Goal: Information Seeking & Learning: Learn about a topic

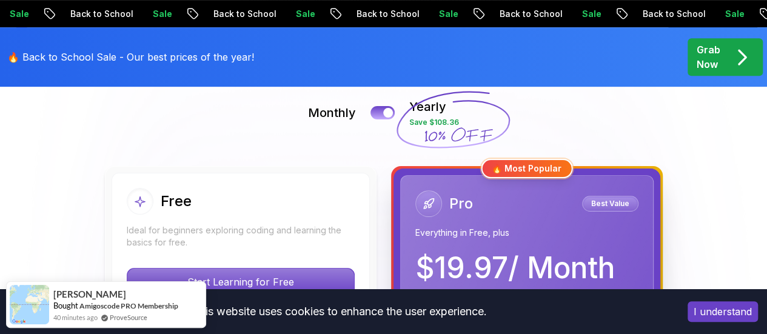
scroll to position [275, 0]
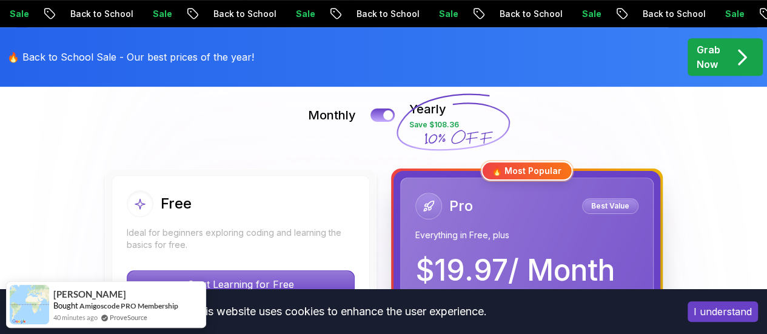
click at [724, 57] on div "Grab Now" at bounding box center [724, 56] width 57 height 29
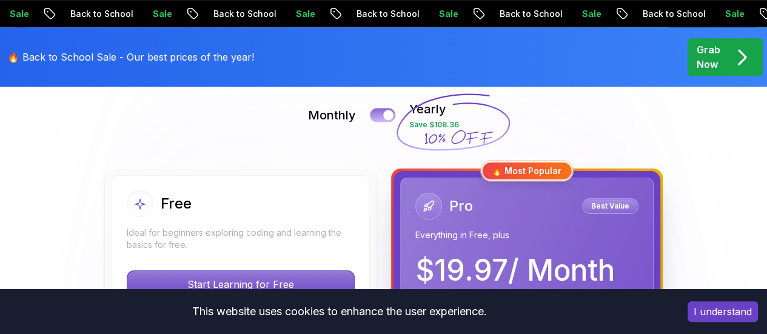
scroll to position [0, 0]
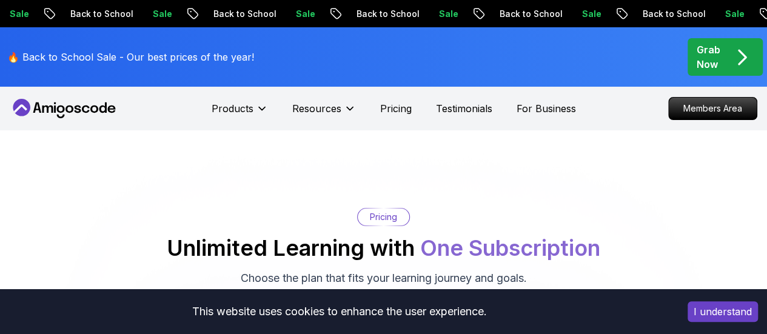
click at [382, 111] on p "Pricing" at bounding box center [396, 108] width 32 height 15
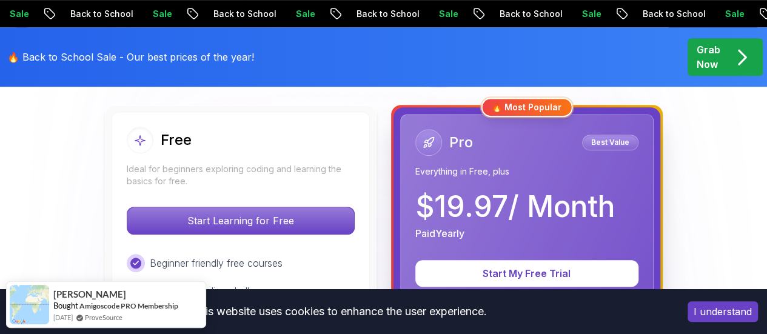
scroll to position [251, 0]
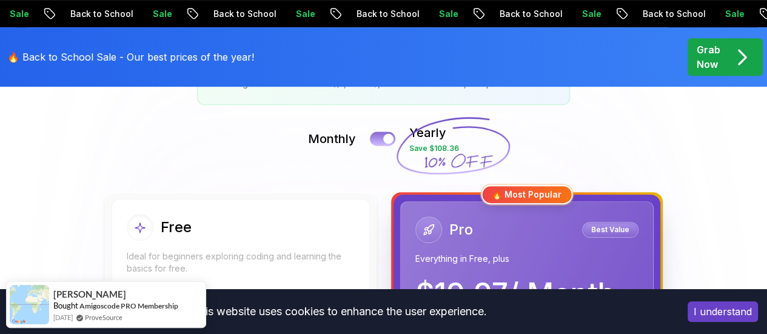
click at [390, 140] on div at bounding box center [388, 139] width 10 height 10
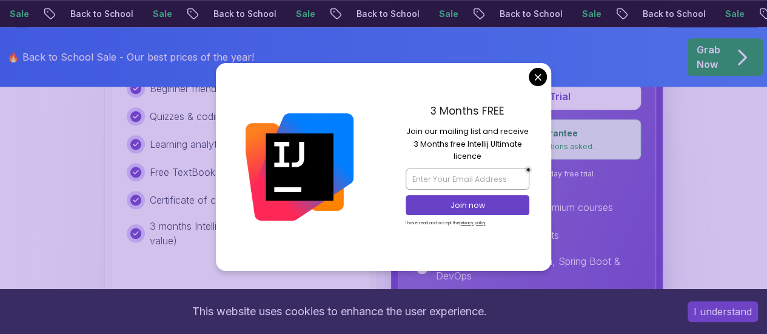
scroll to position [512, 0]
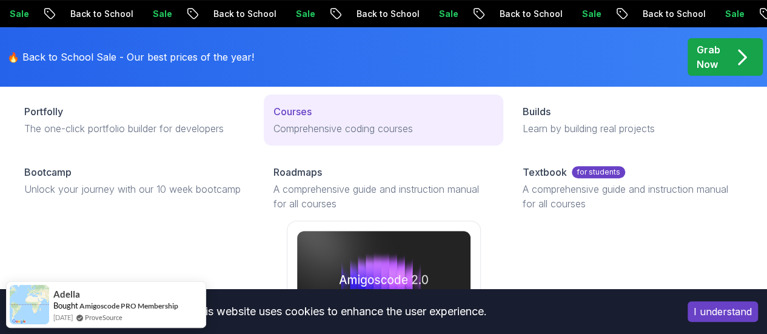
scroll to position [154, 0]
click at [273, 136] on p "Comprehensive coding courses" at bounding box center [383, 128] width 220 height 15
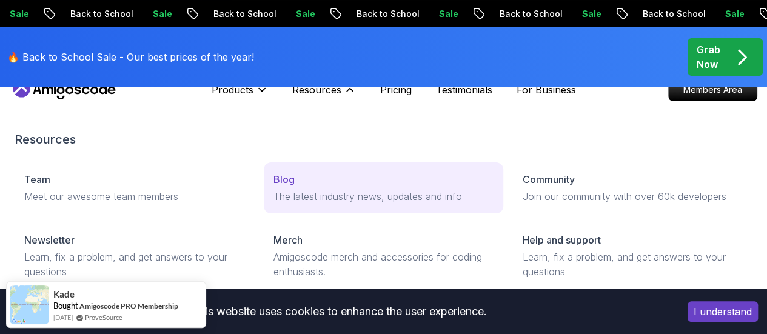
scroll to position [0, 0]
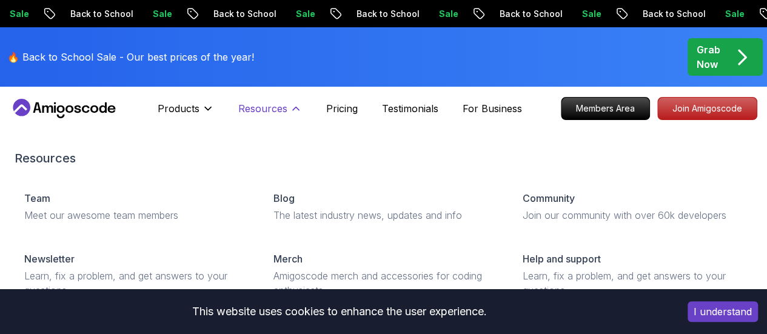
click at [292, 108] on icon at bounding box center [296, 108] width 12 height 12
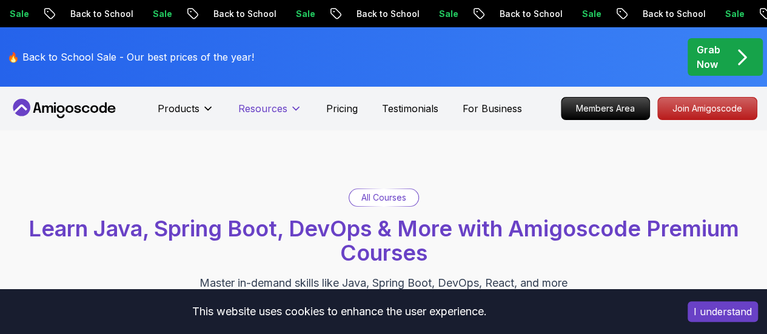
click at [293, 108] on icon at bounding box center [296, 108] width 6 height 3
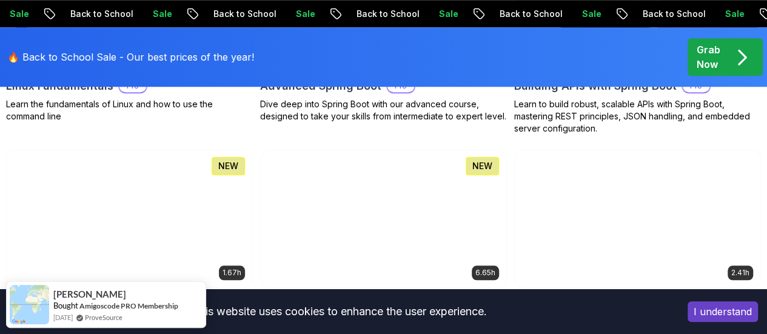
scroll to position [574, 0]
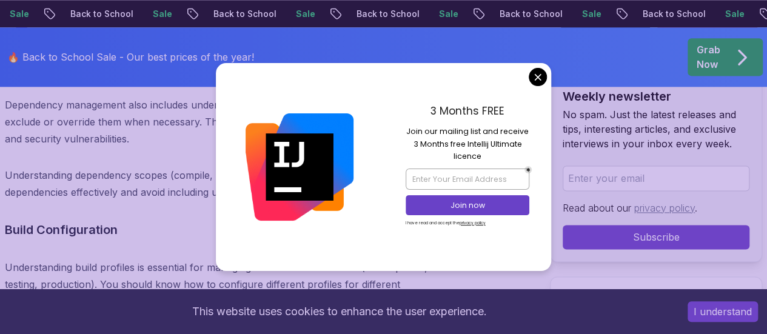
scroll to position [5387, 0]
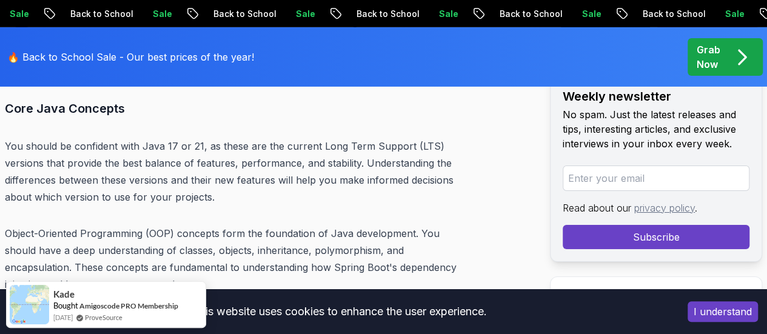
scroll to position [4331, 0]
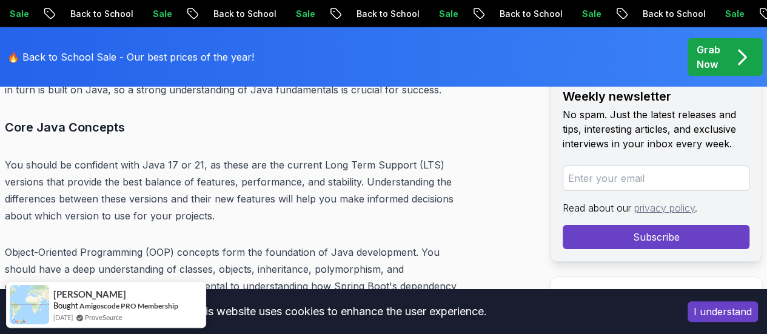
drag, startPoint x: 600, startPoint y: 6, endPoint x: 348, endPoint y: 135, distance: 282.4
click at [348, 135] on h3 "Core Java Concepts" at bounding box center [232, 127] width 454 height 19
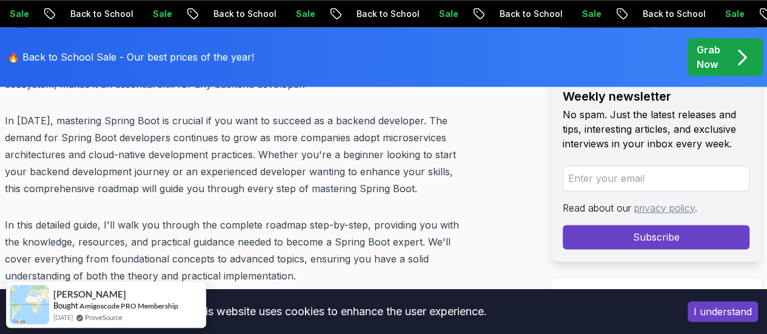
scroll to position [694, 0]
click at [730, 319] on button "I understand" at bounding box center [722, 311] width 70 height 21
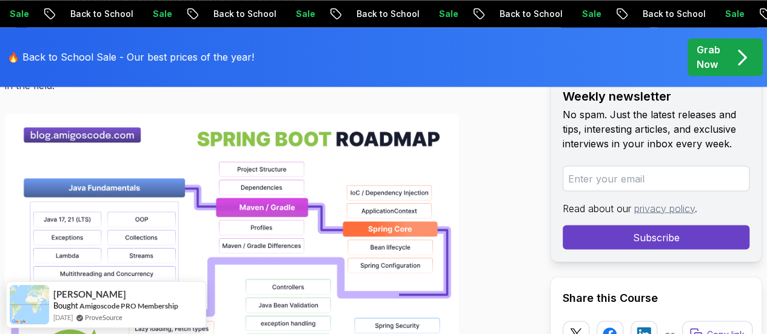
scroll to position [971, 0]
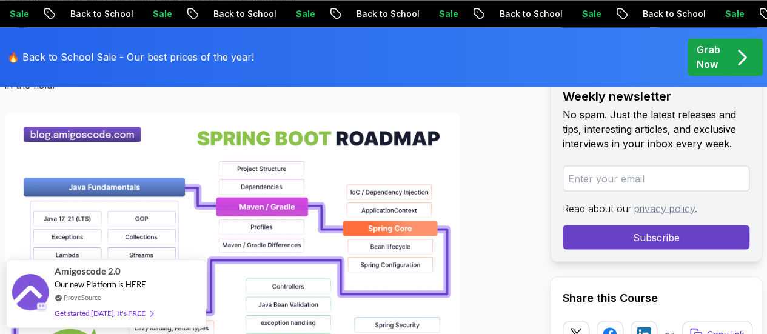
drag, startPoint x: 220, startPoint y: 223, endPoint x: 262, endPoint y: 146, distance: 87.9
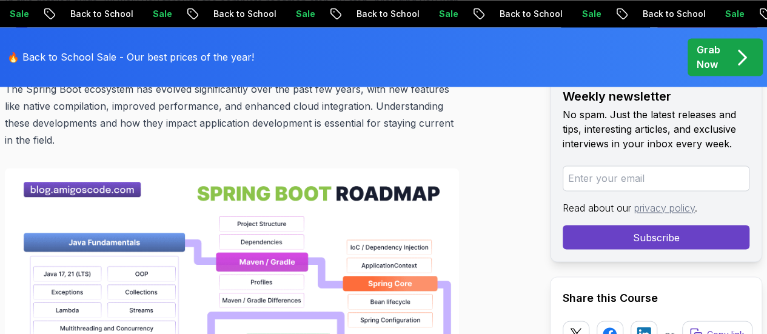
scroll to position [912, 0]
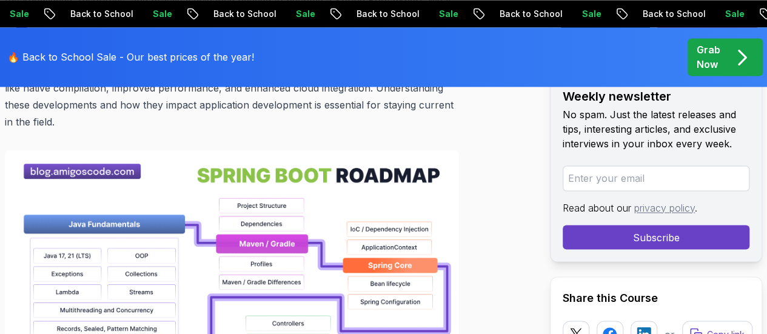
scroll to position [957, 0]
